Goal: Task Accomplishment & Management: Manage account settings

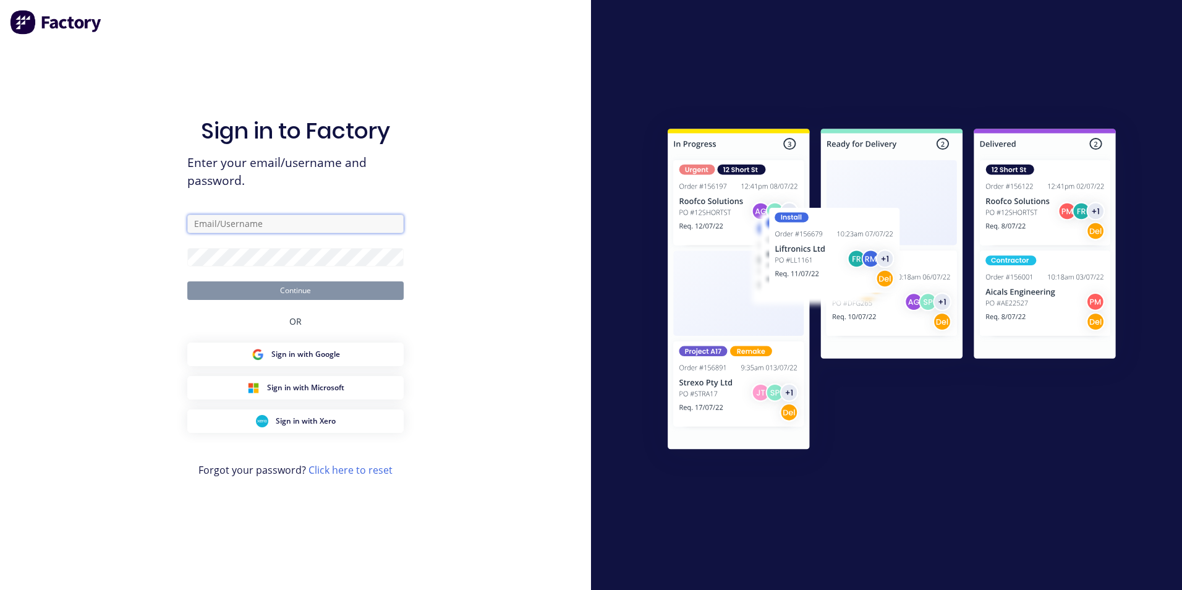
click at [281, 226] on input "text" at bounding box center [295, 224] width 216 height 19
type input "[EMAIL_ADDRESS][DOMAIN_NAME]"
click at [187, 281] on button "Continue" at bounding box center [295, 290] width 216 height 19
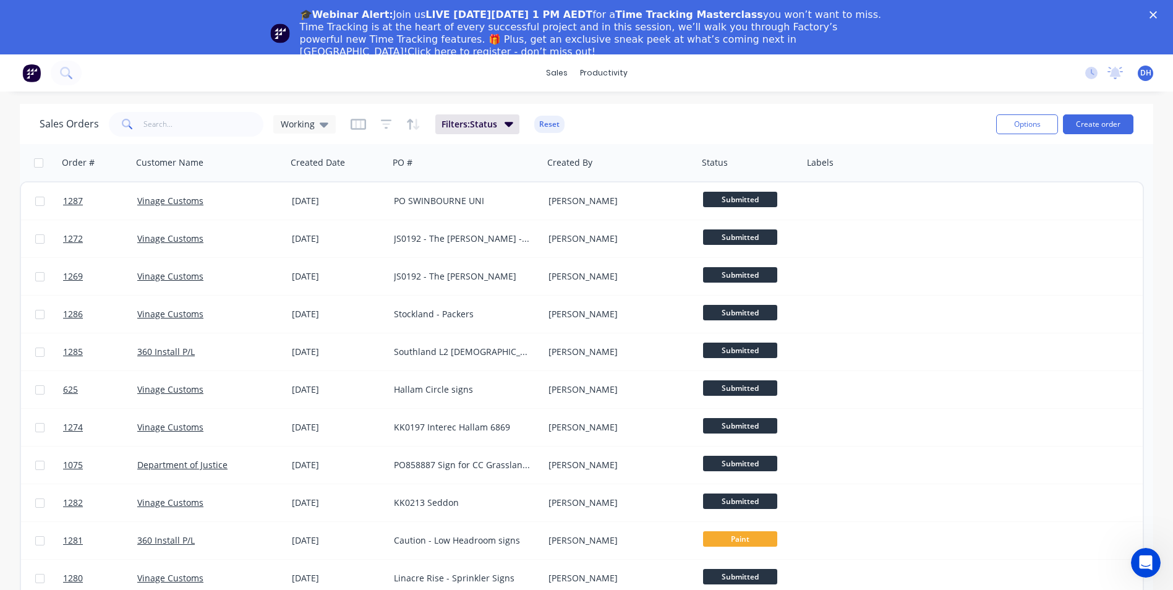
click at [1157, 14] on polygon "Close" at bounding box center [1152, 14] width 7 height 7
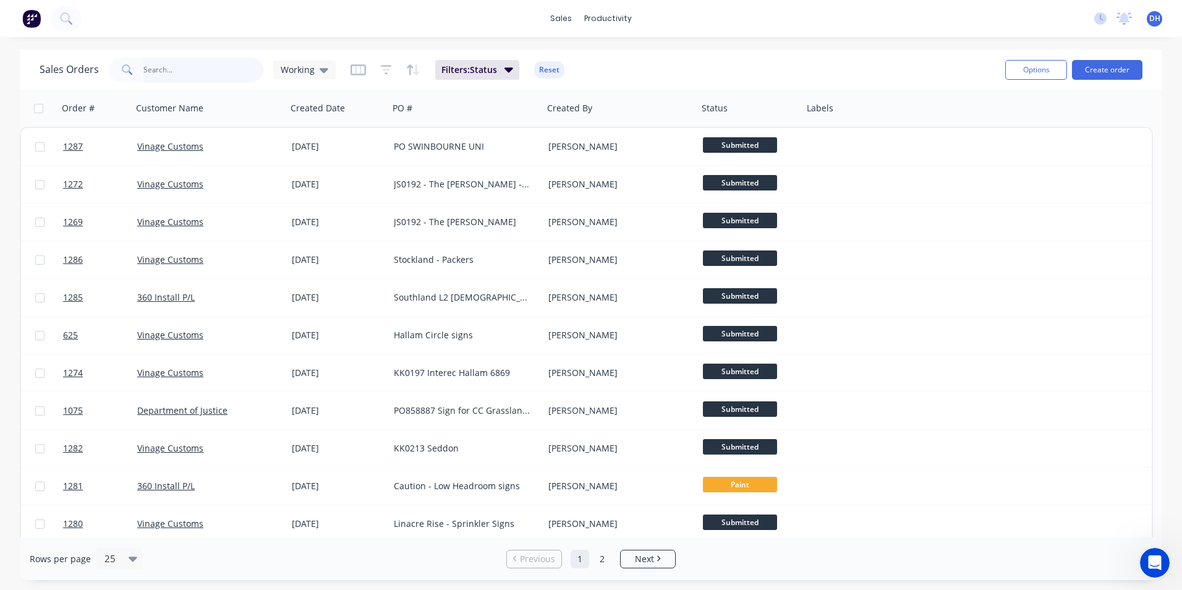
click at [223, 77] on input "text" at bounding box center [203, 70] width 121 height 25
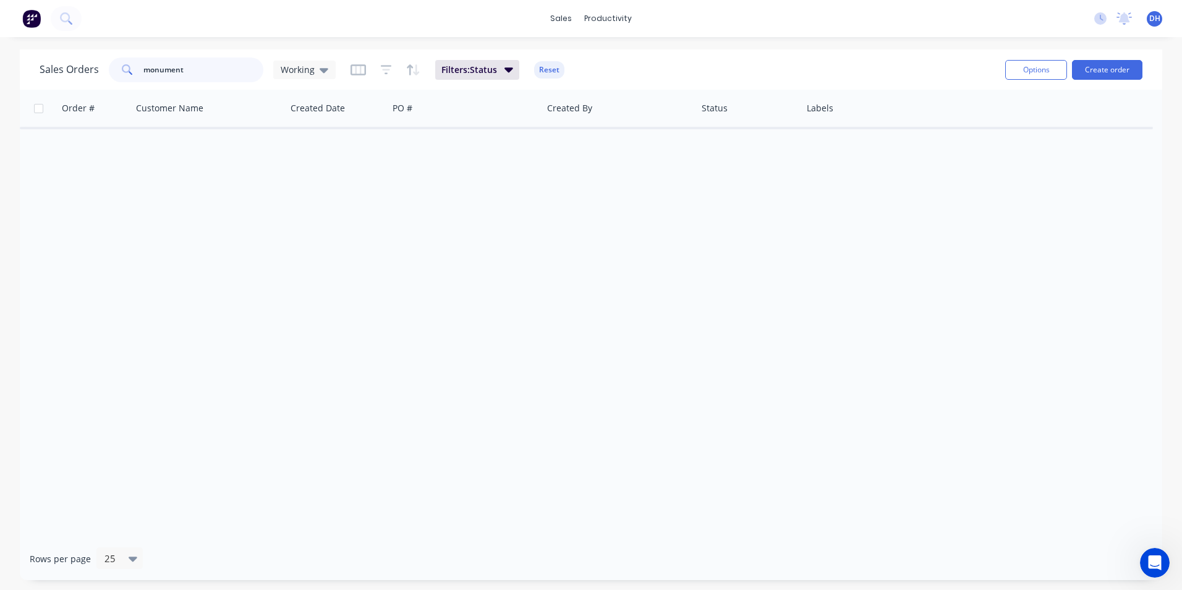
click at [0, 43] on html "sales productivity sales Sales Orders Customers Price Level Manager productivit…" at bounding box center [591, 295] width 1182 height 590
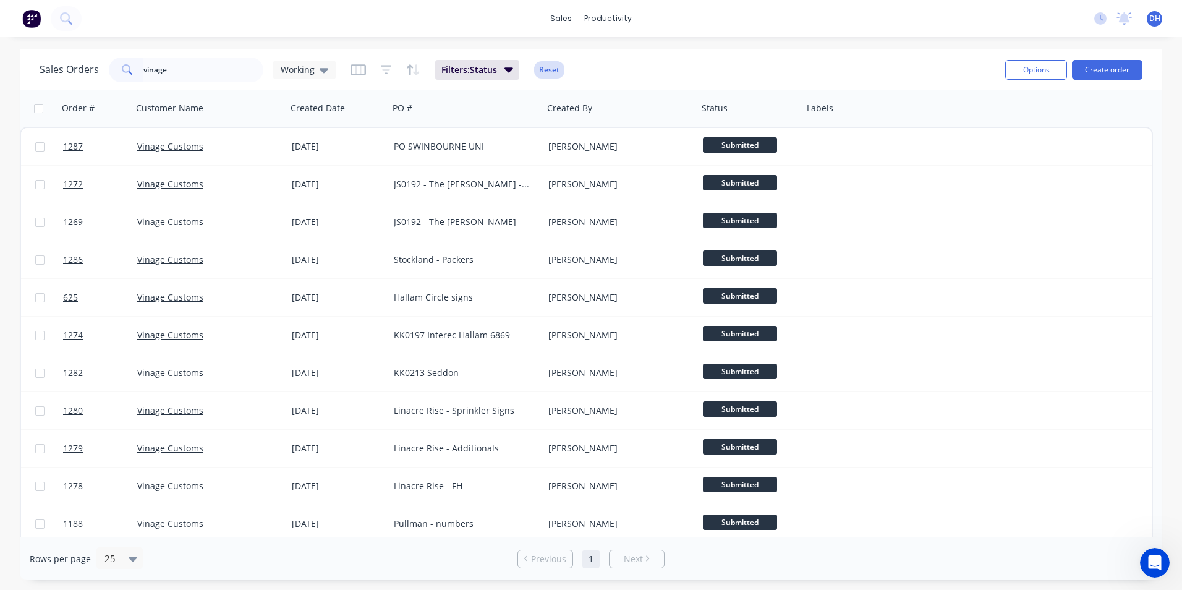
click at [535, 69] on button "Reset" at bounding box center [549, 69] width 30 height 17
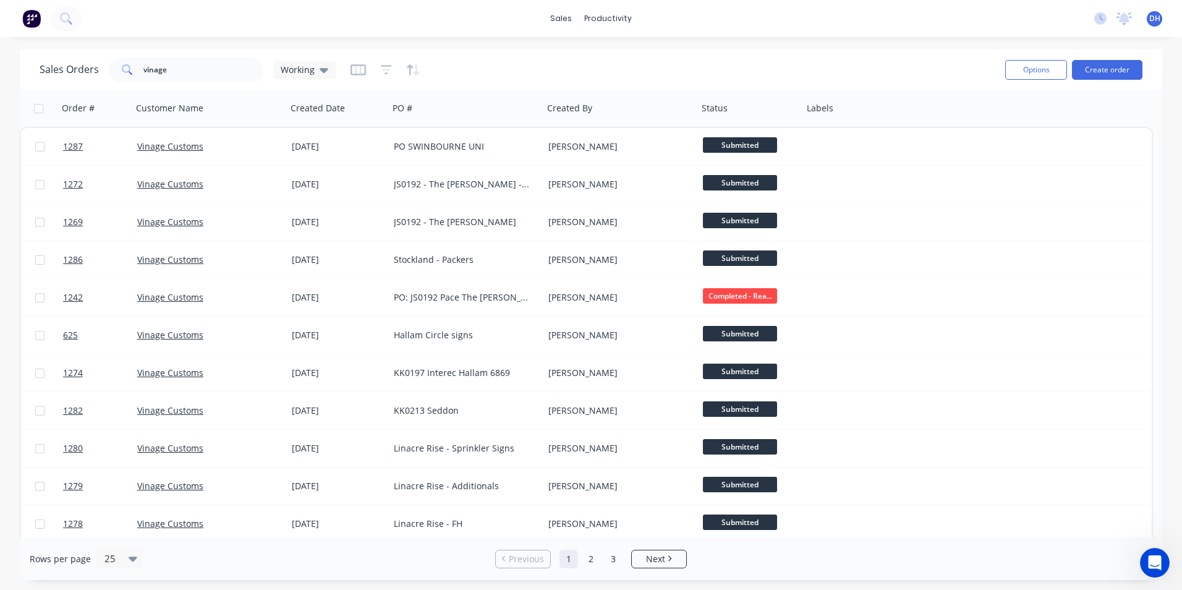
drag, startPoint x: 191, startPoint y: 82, endPoint x: 171, endPoint y: 71, distance: 23.2
click at [190, 79] on div "Sales Orders vinage Working" at bounding box center [518, 69] width 956 height 30
click at [170, 71] on input "vinage" at bounding box center [203, 70] width 121 height 25
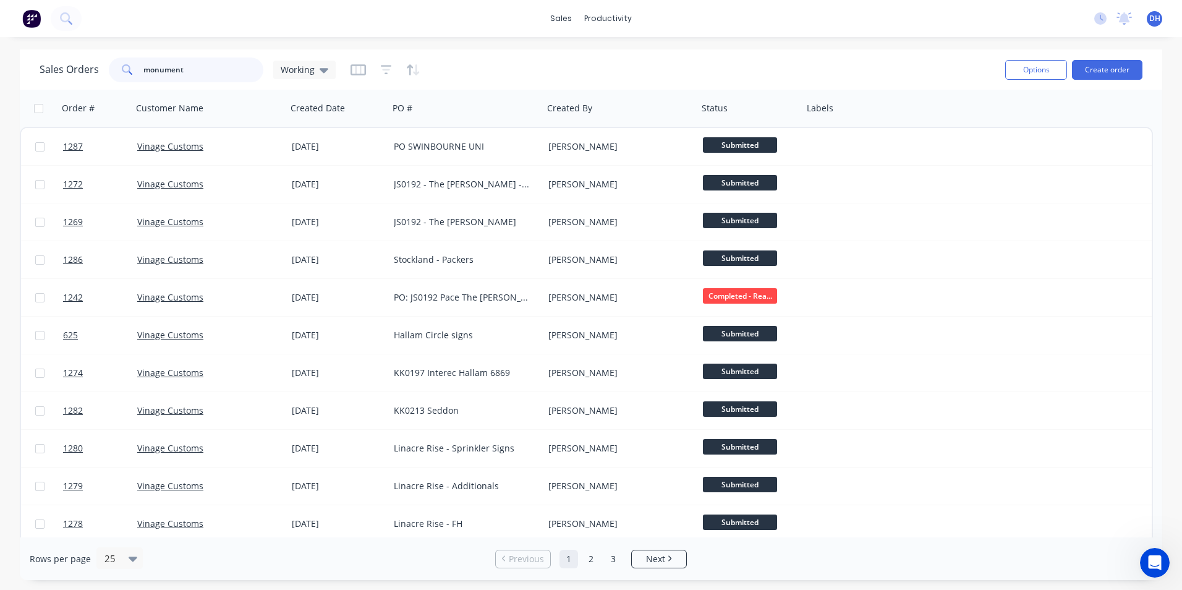
type input "monument"
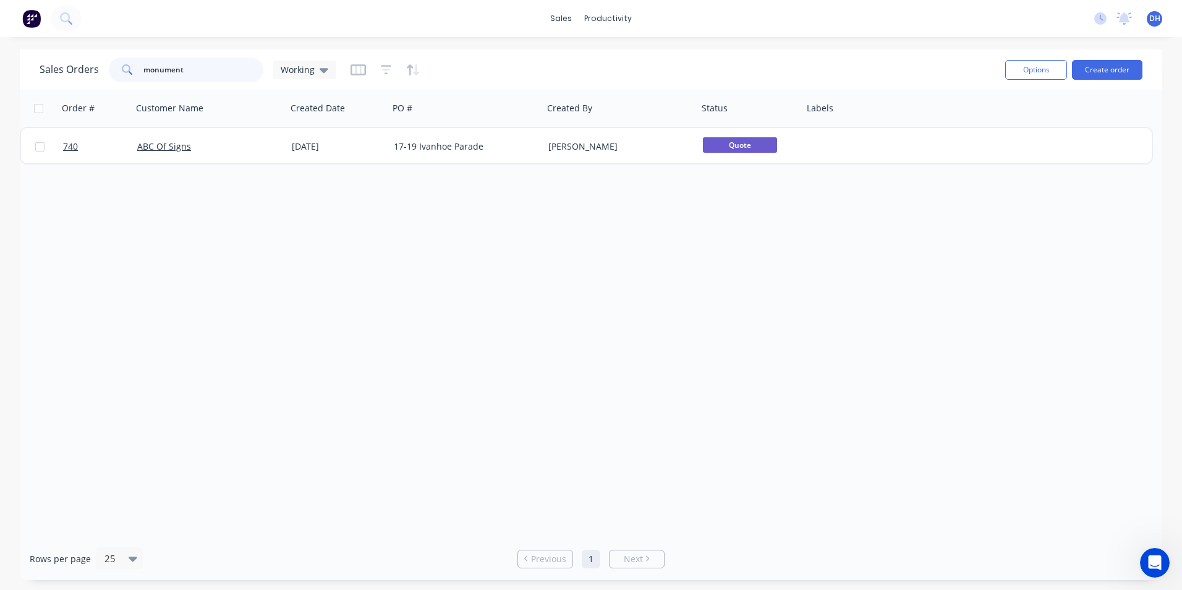
click at [207, 72] on input "monument" at bounding box center [203, 70] width 121 height 25
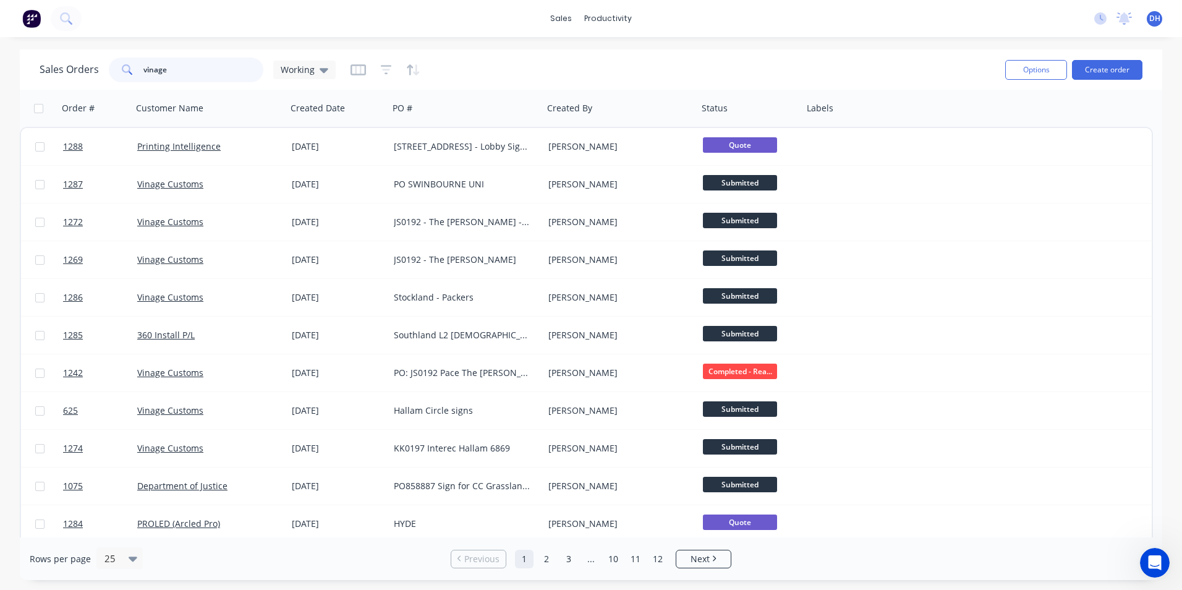
type input "vinage"
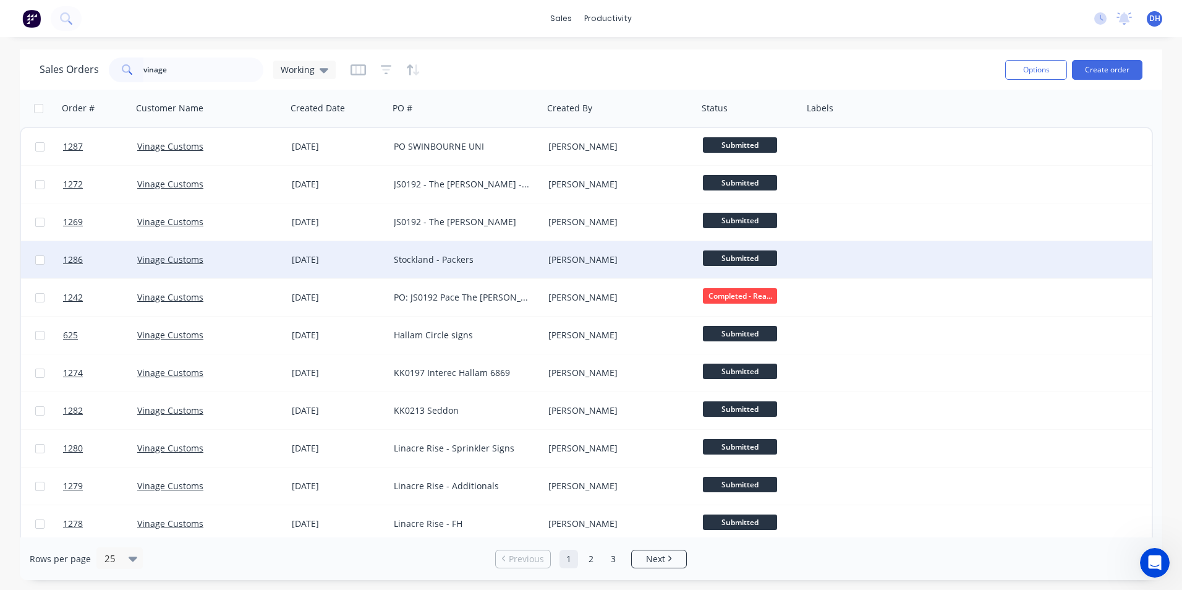
click at [485, 263] on div "Stockland - Packers" at bounding box center [462, 260] width 137 height 12
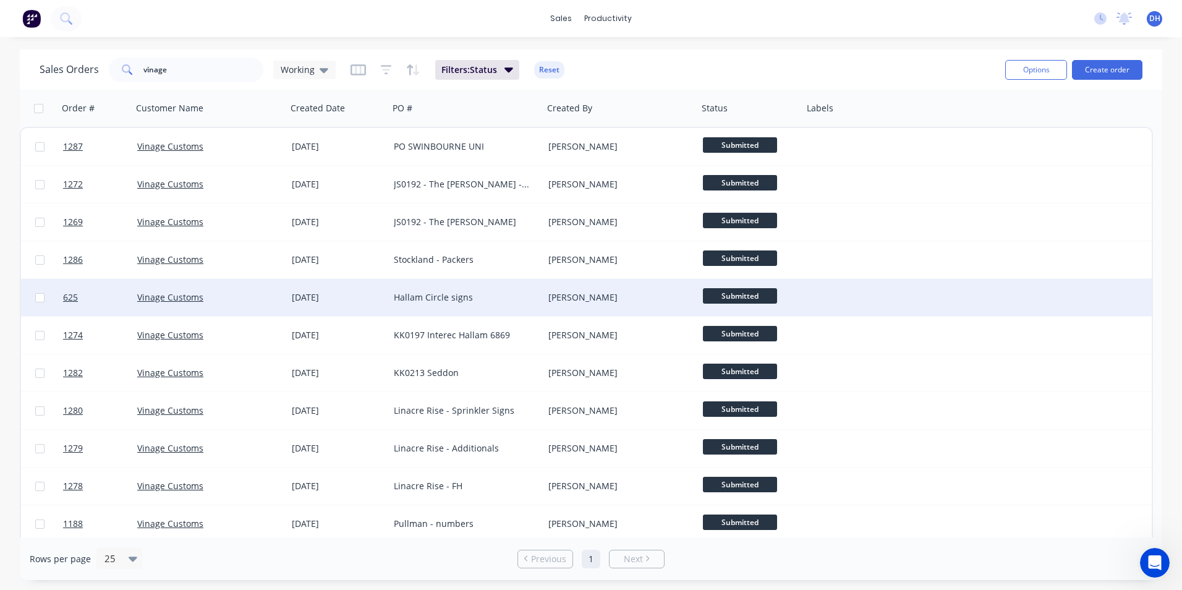
click at [490, 296] on div "Hallam Circle signs" at bounding box center [462, 297] width 137 height 12
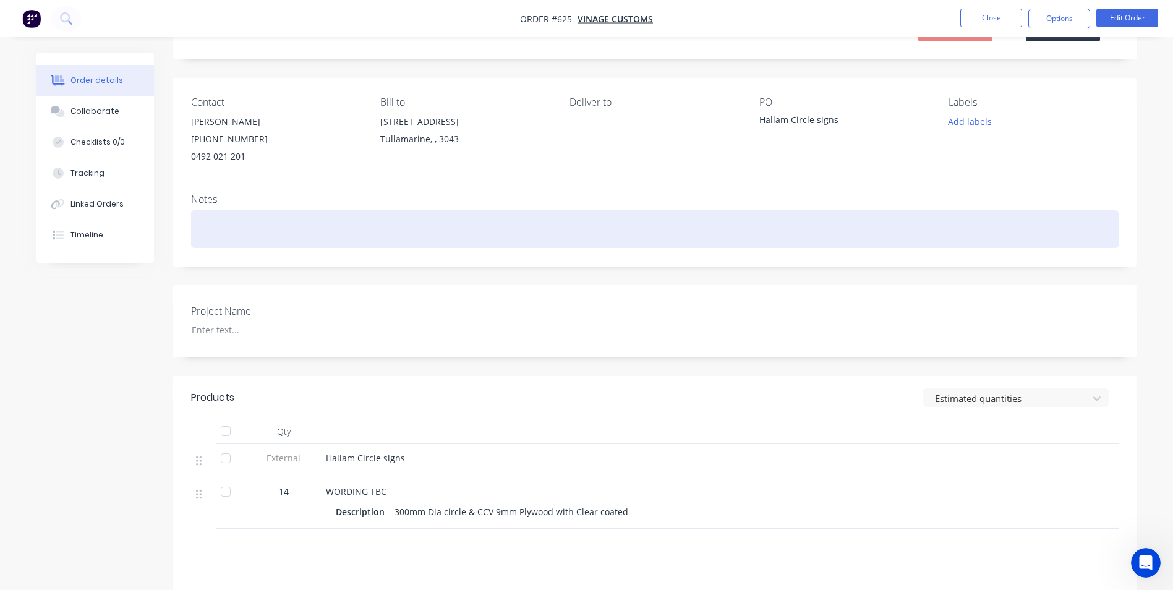
scroll to position [218, 0]
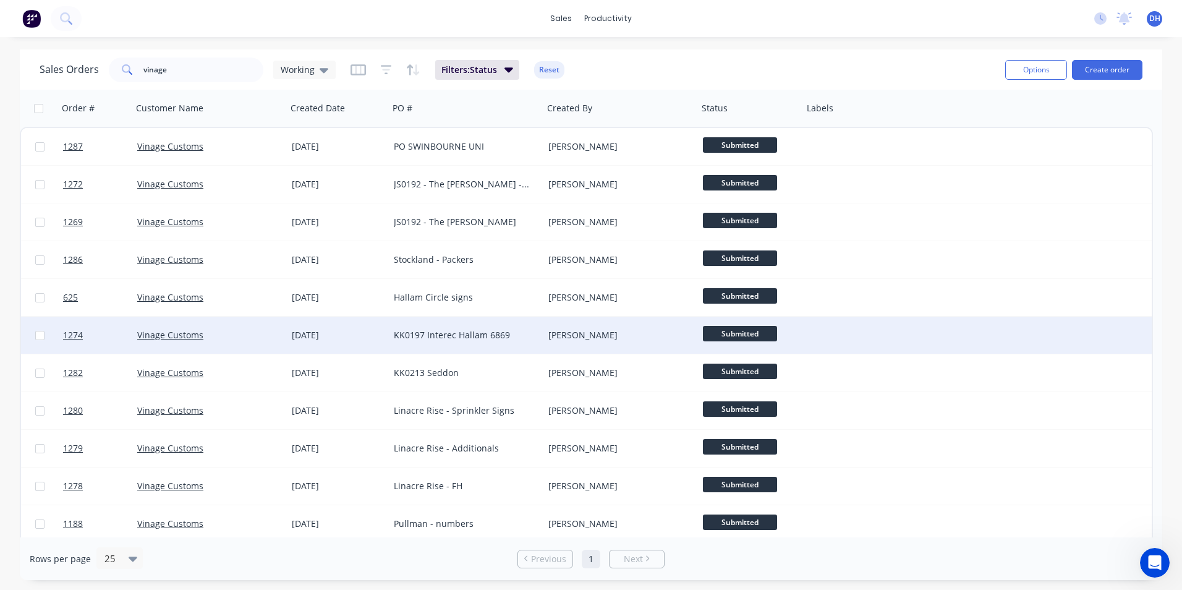
click at [487, 342] on div "KK0197 Interec Hallam 6869" at bounding box center [466, 335] width 155 height 37
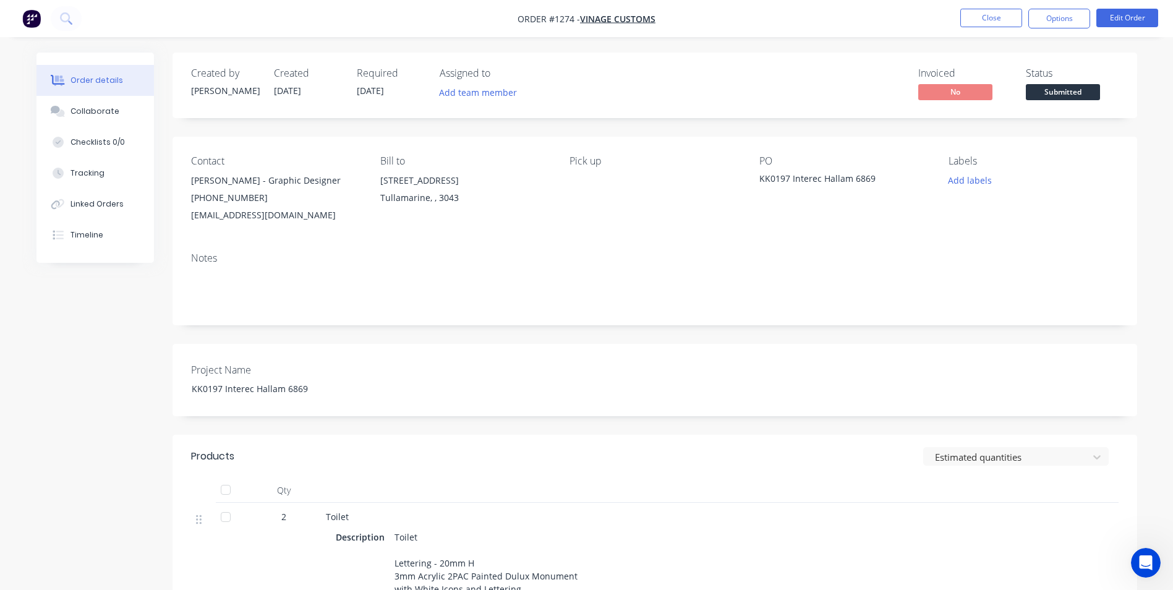
click at [564, 19] on span "Order #1274 -" at bounding box center [549, 19] width 62 height 12
click at [566, 309] on div "Notes" at bounding box center [655, 283] width 965 height 83
click at [974, 12] on button "Close" at bounding box center [991, 18] width 62 height 19
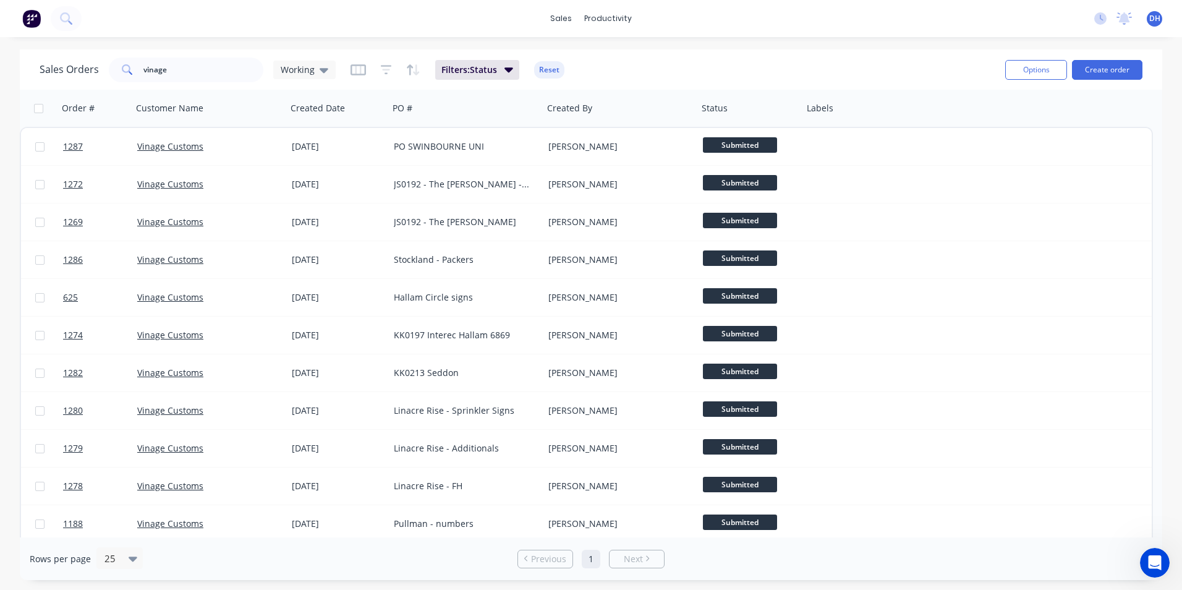
click at [1152, 17] on span "DH" at bounding box center [1154, 18] width 11 height 11
click at [1042, 131] on div "Profile" at bounding box center [1045, 130] width 25 height 11
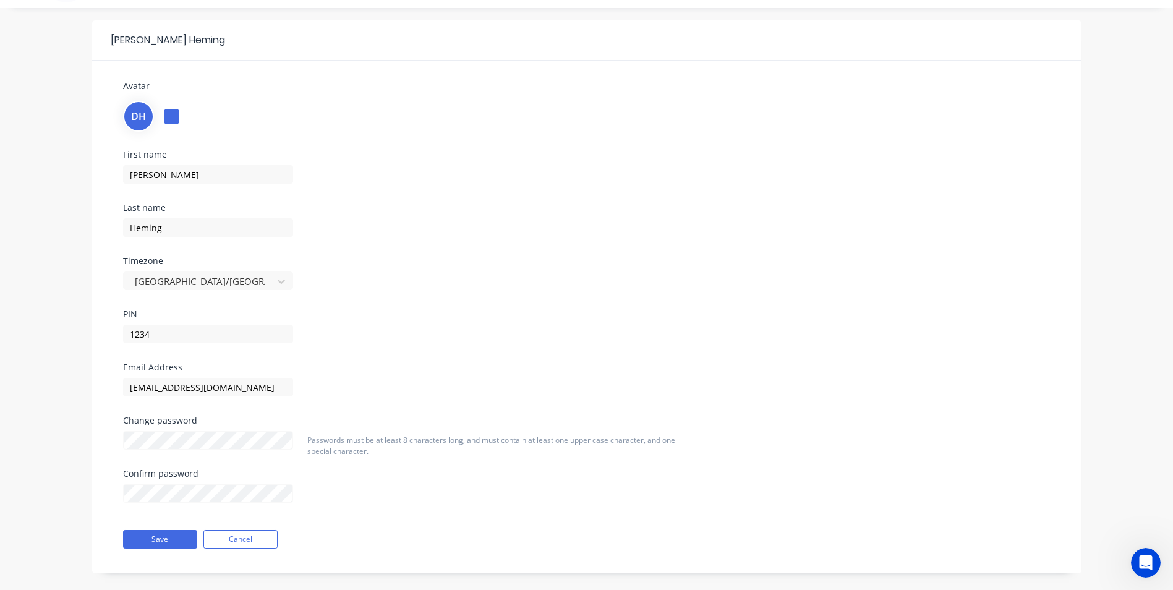
scroll to position [43, 0]
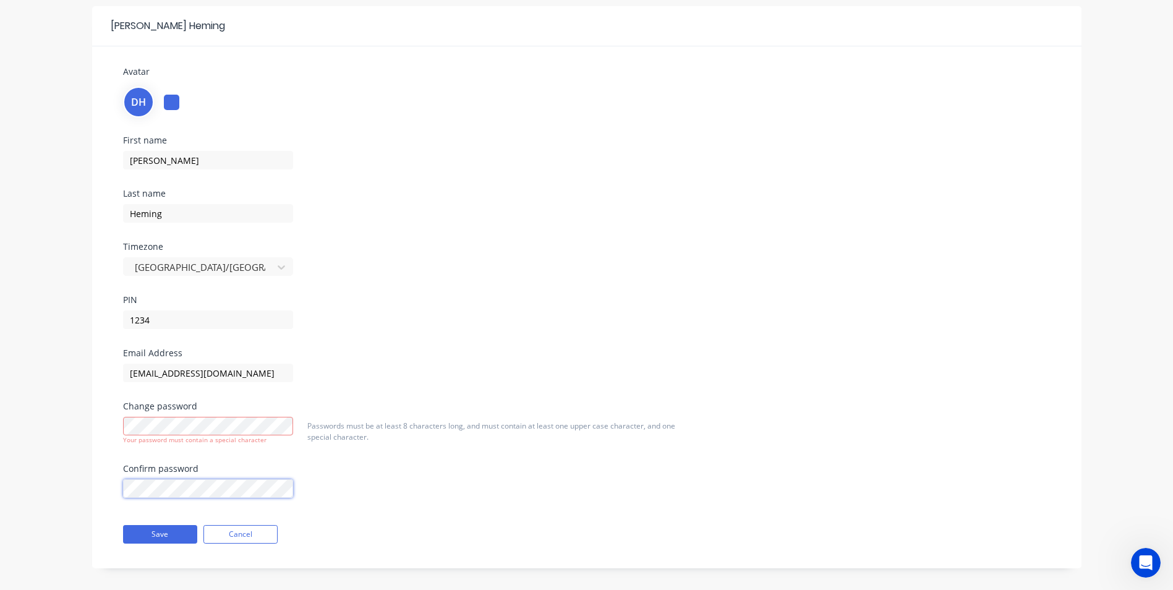
click at [195, 472] on div "Confirm password" at bounding box center [208, 480] width 170 height 33
click at [324, 391] on div "Email Address [EMAIL_ADDRESS][DOMAIN_NAME]" at bounding box center [271, 375] width 297 height 53
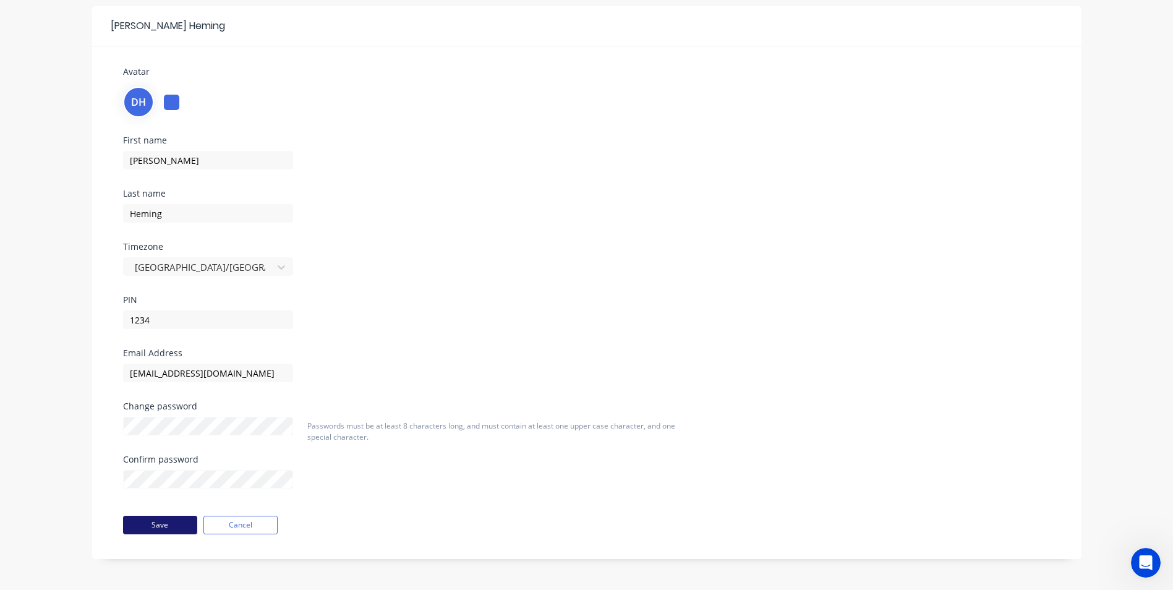
click at [168, 526] on button "Save" at bounding box center [160, 525] width 74 height 19
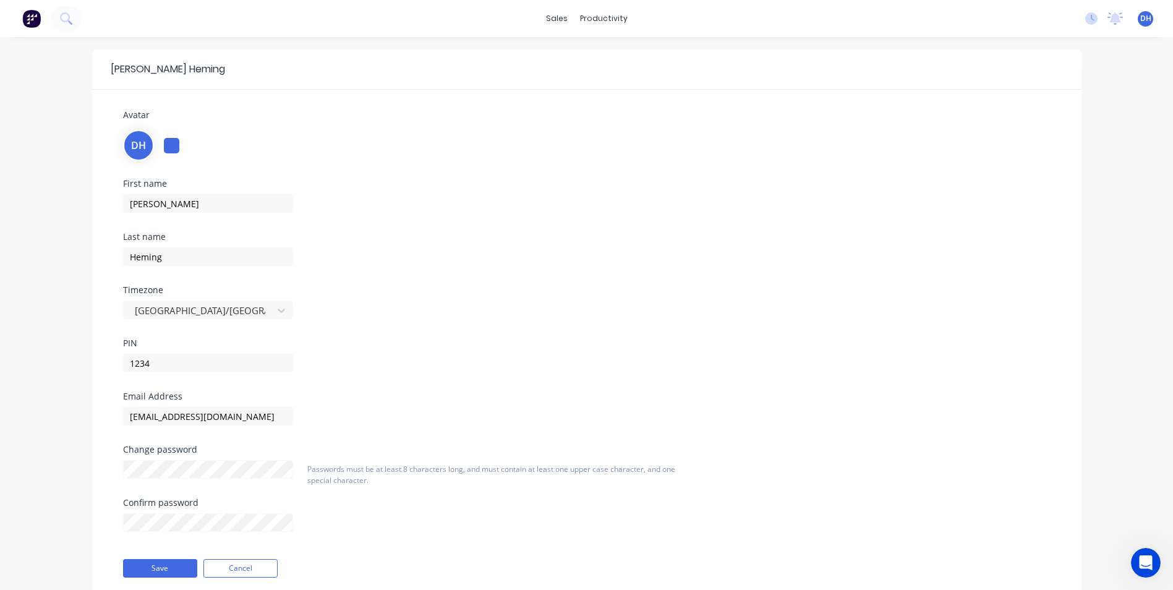
click at [38, 23] on img at bounding box center [31, 18] width 19 height 19
